Goal: Transaction & Acquisition: Purchase product/service

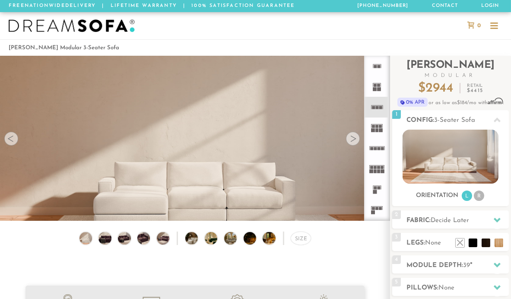
scroll to position [9087, 504]
click at [356, 139] on div at bounding box center [353, 139] width 14 height 14
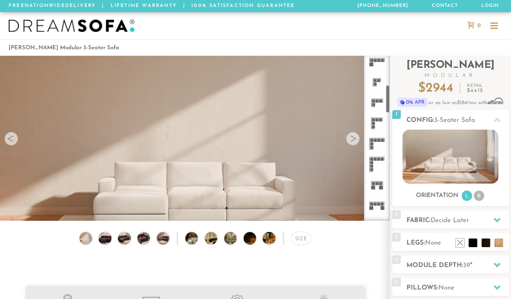
scroll to position [172, 0]
click at [375, 135] on rect at bounding box center [374, 136] width 3 height 3
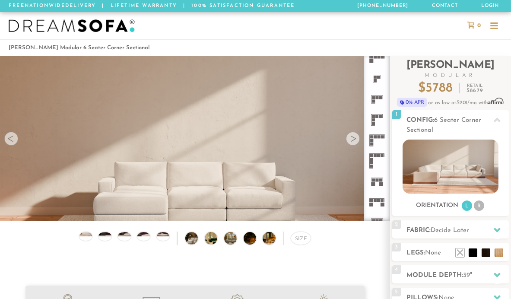
click at [372, 135] on icon at bounding box center [376, 140] width 21 height 21
click at [353, 141] on div at bounding box center [353, 139] width 14 height 14
click at [497, 28] on div at bounding box center [494, 28] width 8 height 1
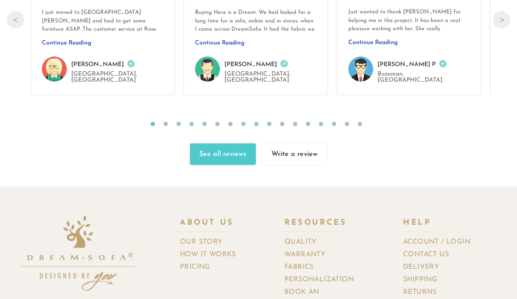
scroll to position [9087, 0]
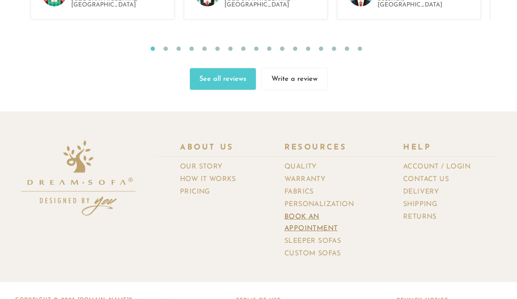
click at [300, 211] on link "Book an Appointment" at bounding box center [330, 223] width 93 height 24
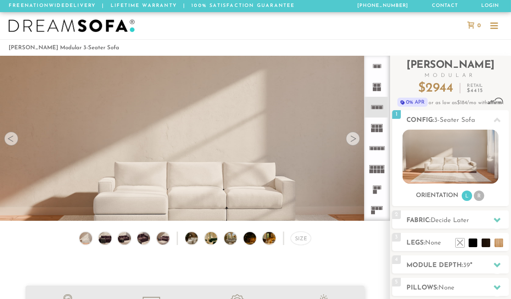
click at [354, 142] on div at bounding box center [353, 139] width 14 height 14
click at [354, 141] on div at bounding box center [353, 139] width 14 height 14
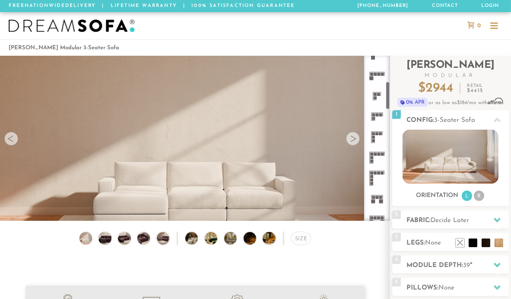
scroll to position [172, 0]
click at [377, 136] on icon at bounding box center [376, 140] width 21 height 21
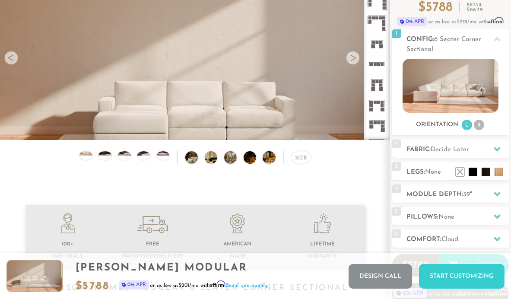
scroll to position [73, 0]
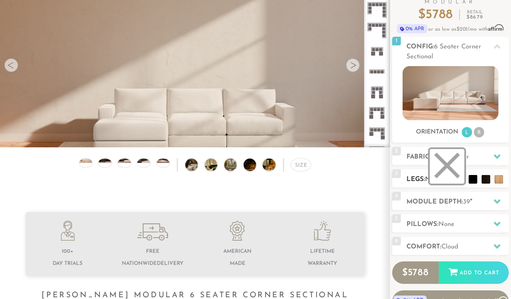
click at [459, 178] on li at bounding box center [446, 166] width 35 height 35
click at [498, 158] on icon at bounding box center [496, 156] width 7 height 7
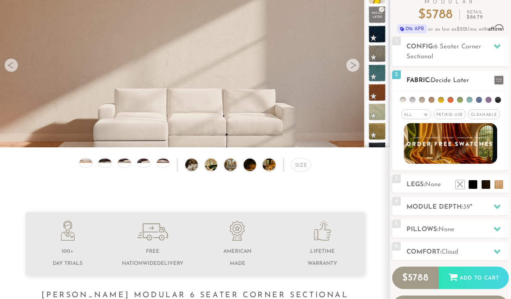
click at [473, 148] on img at bounding box center [450, 143] width 103 height 44
